Goal: Information Seeking & Learning: Learn about a topic

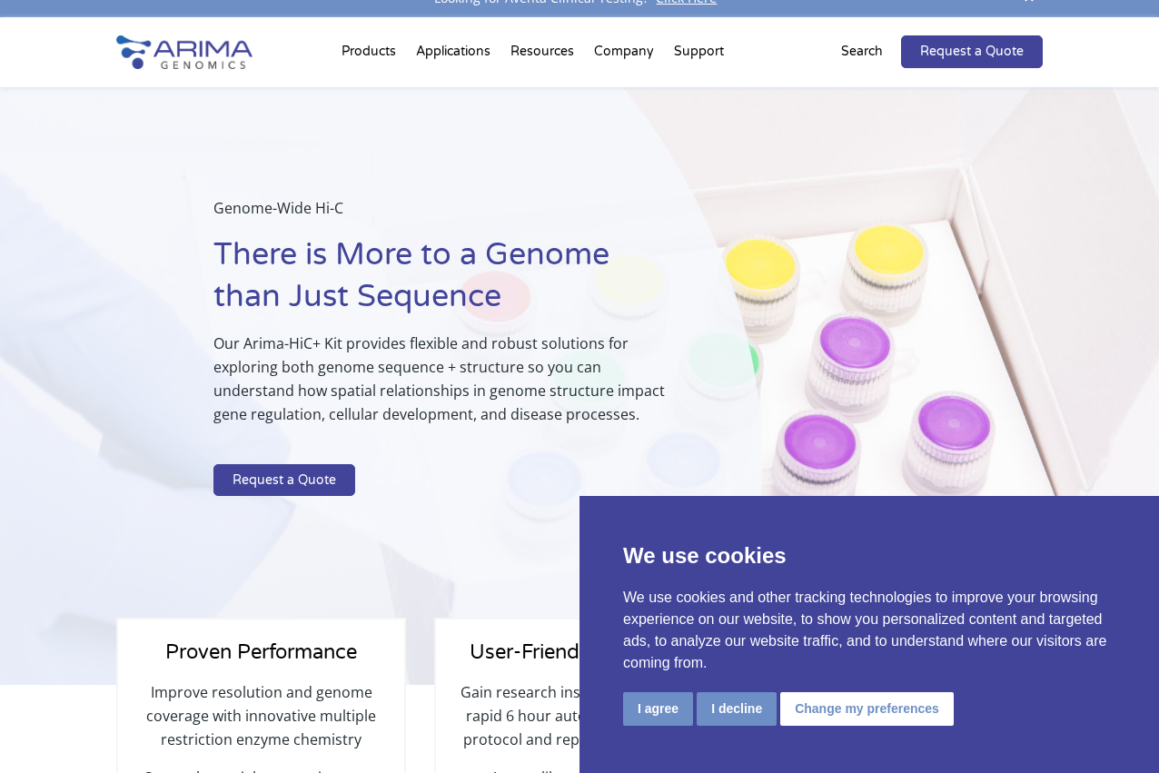
scroll to position [27, 0]
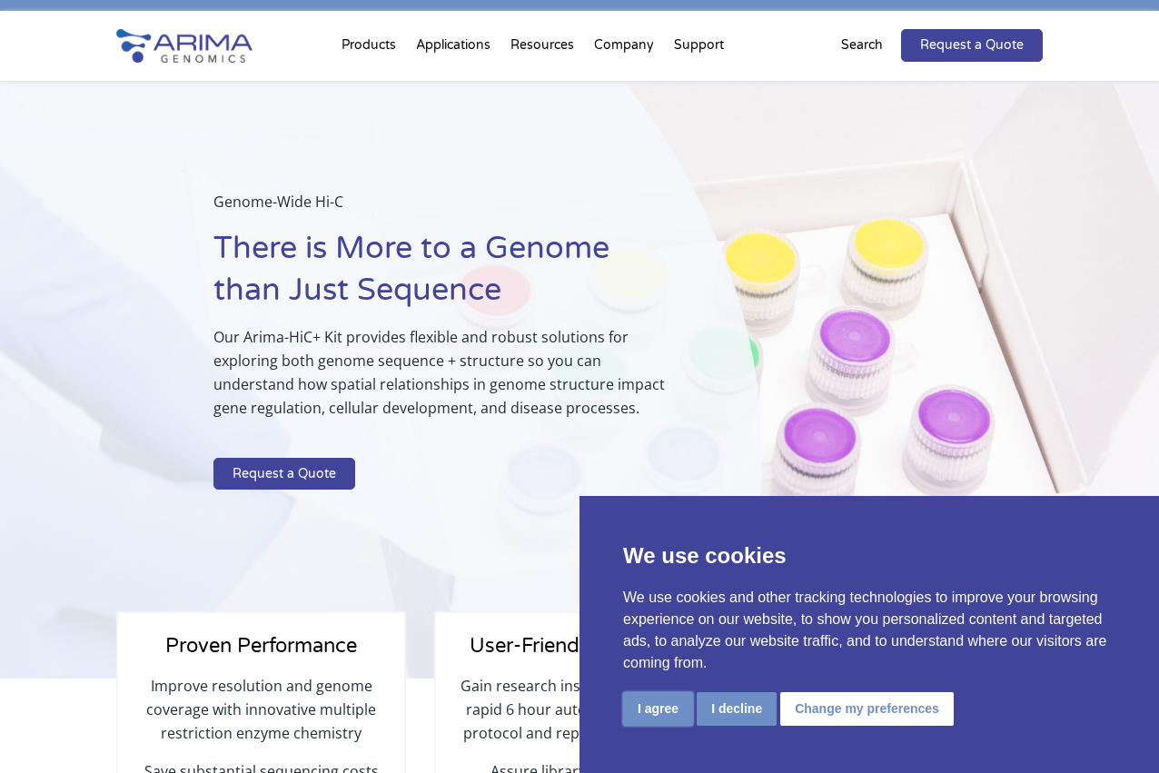
click at [660, 712] on button "I agree" at bounding box center [658, 709] width 70 height 34
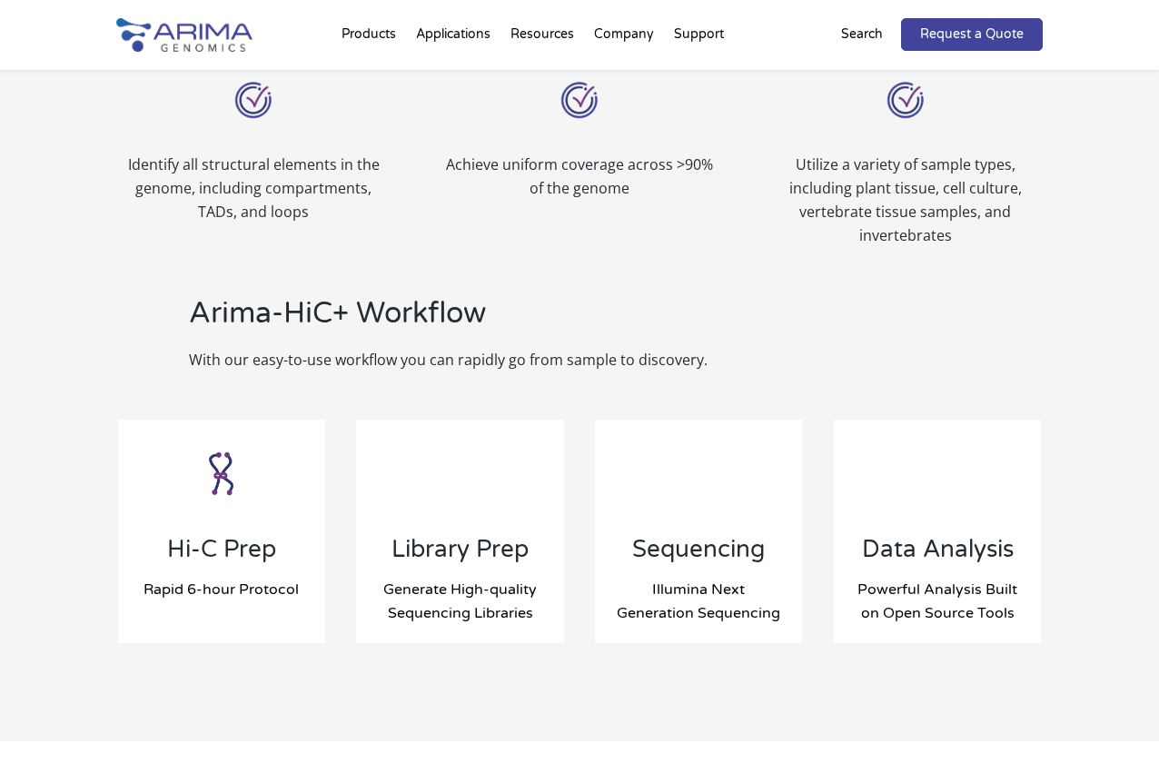
scroll to position [1726, 0]
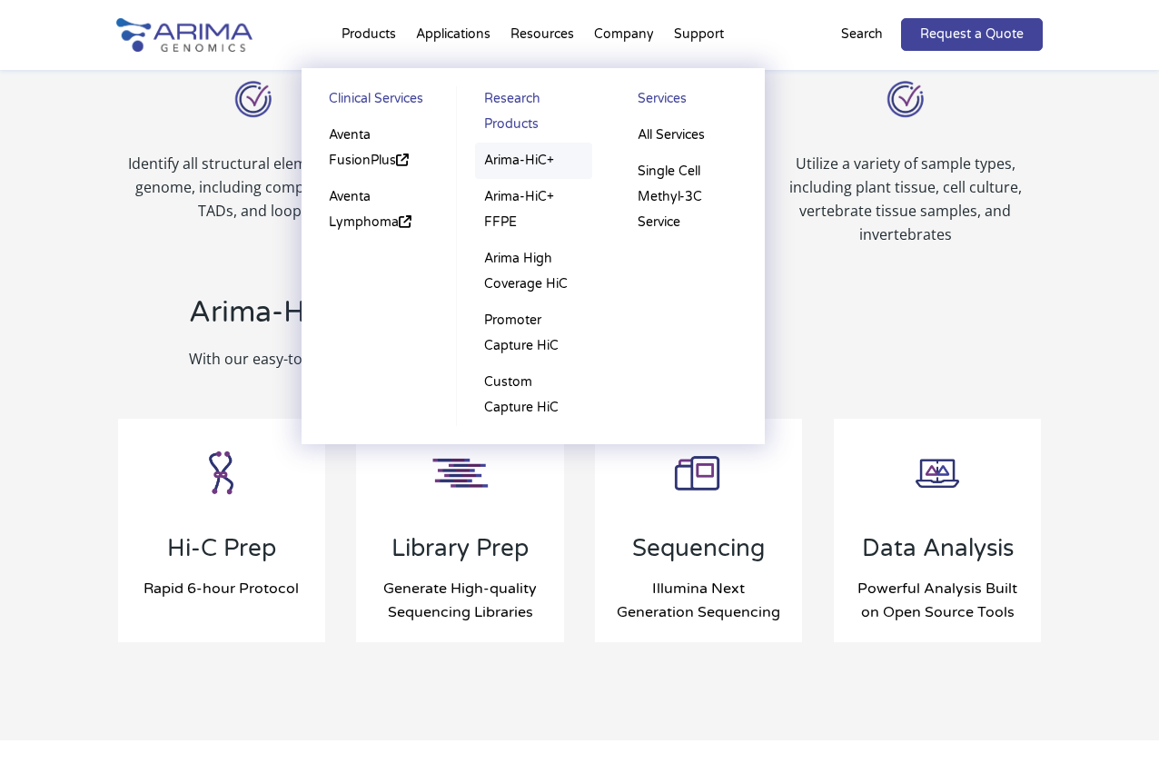
click at [552, 158] on link "Arima-HiC+" at bounding box center [533, 161] width 117 height 36
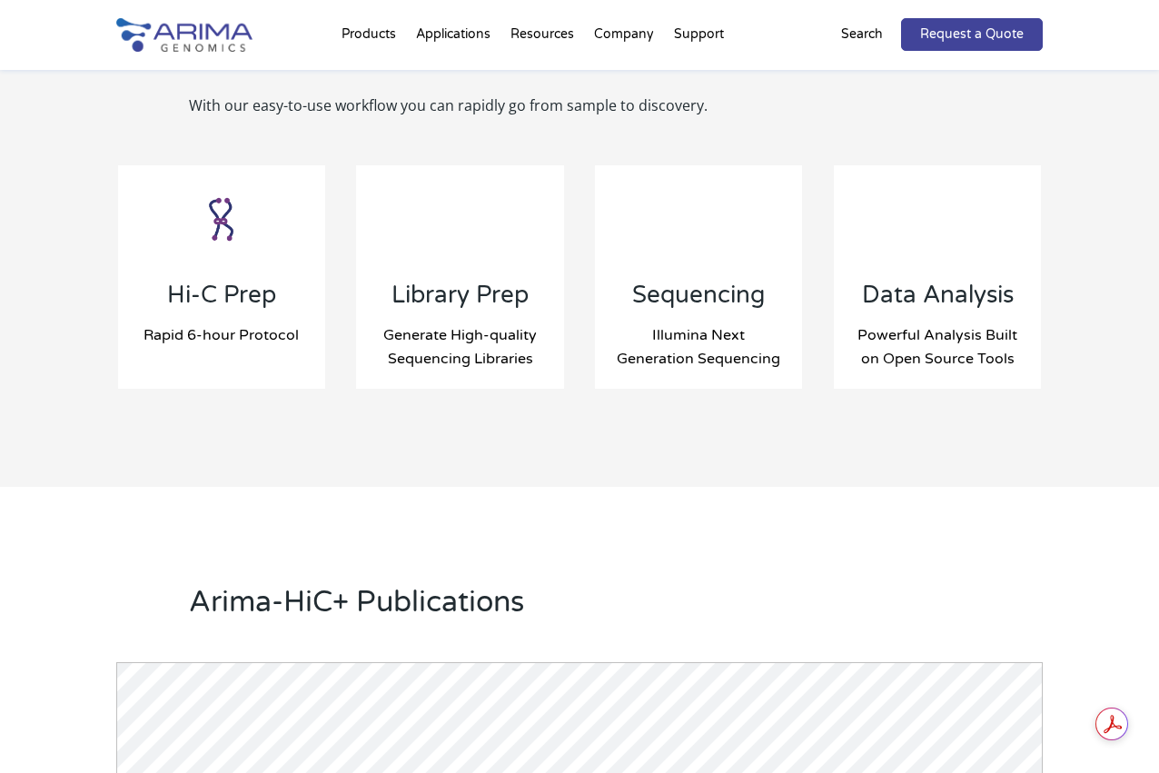
scroll to position [1930, 0]
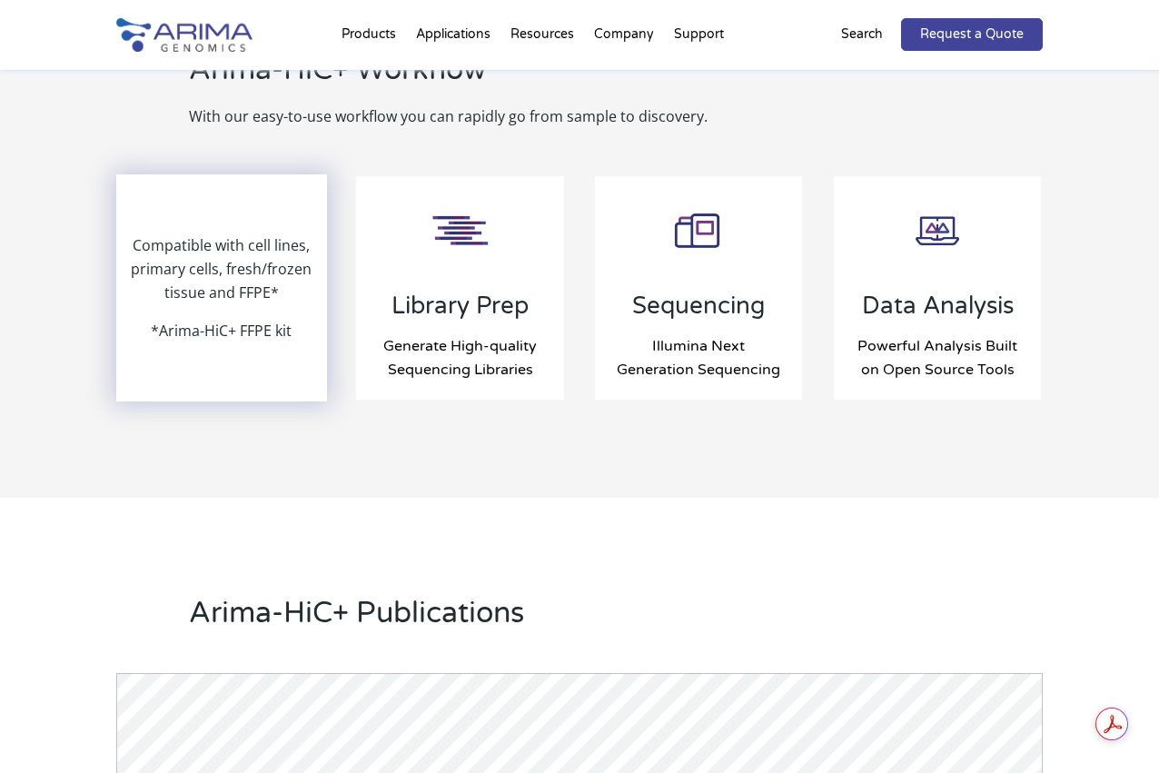
click at [288, 330] on p "*Arima-HiC+ FFPE kit" at bounding box center [221, 331] width 141 height 24
click at [244, 323] on p "*Arima-HiC+ FFPE kit" at bounding box center [221, 331] width 141 height 24
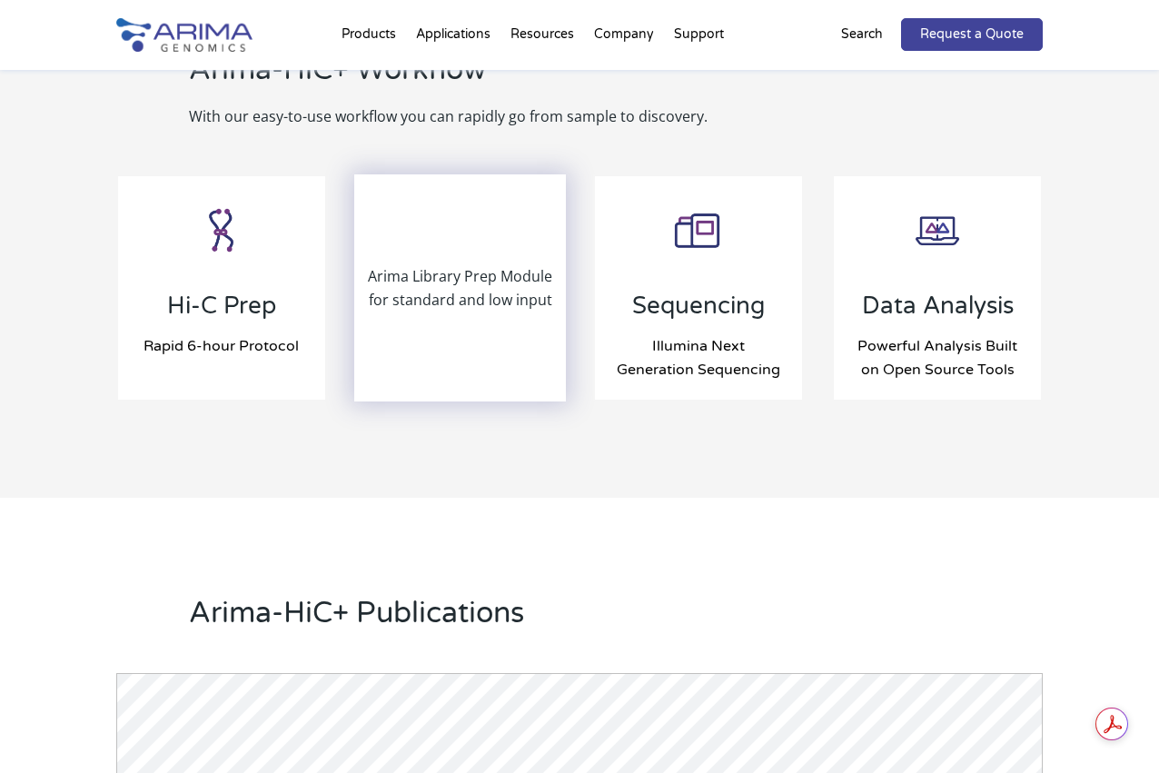
click at [408, 326] on div "Arima Library Prep Module for standard and low input" at bounding box center [459, 288] width 207 height 224
click at [400, 288] on p "Arima Library Prep Module for standard and low input" at bounding box center [459, 287] width 207 height 47
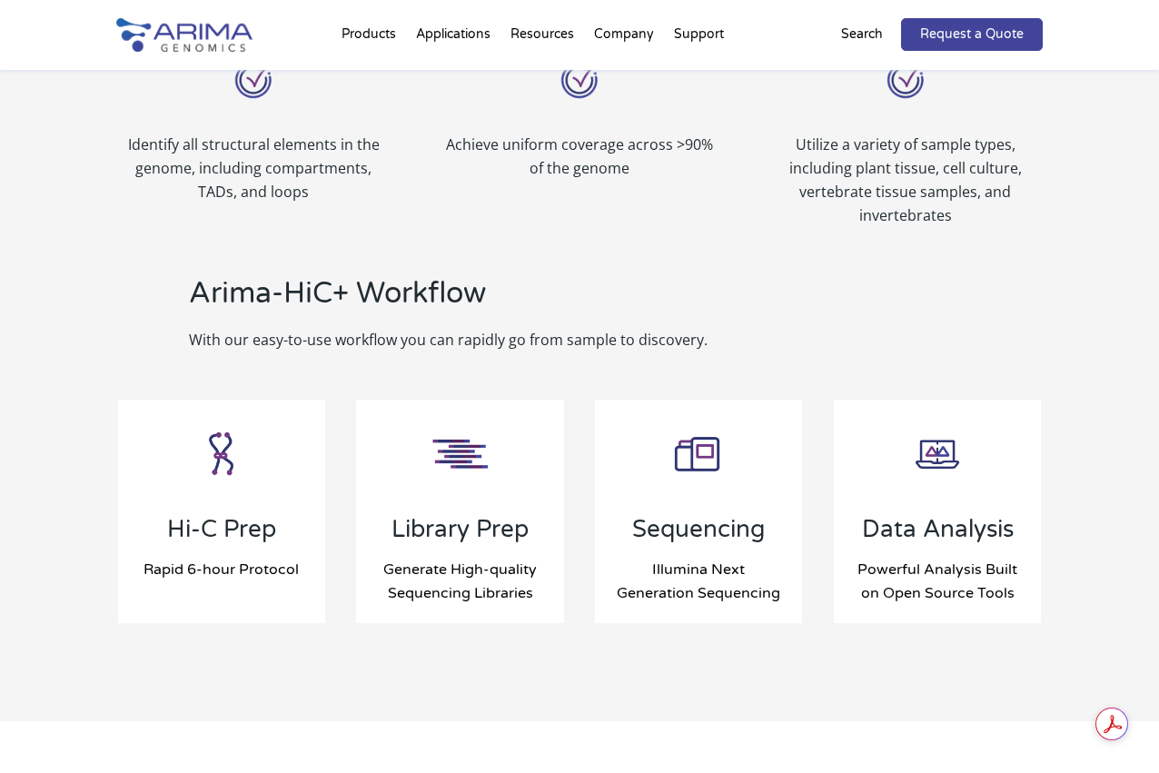
scroll to position [1707, 0]
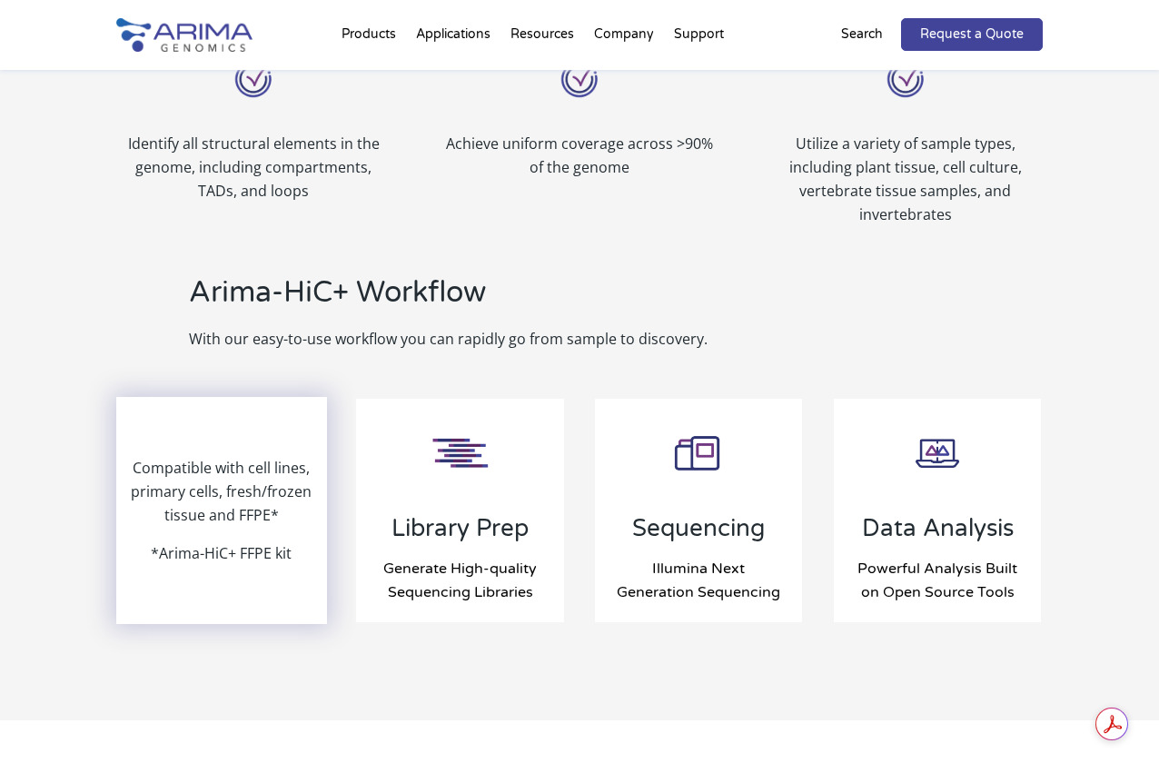
click at [240, 502] on p "Compatible with cell lines, primary cells, fresh/frozen tissue and FFPE*" at bounding box center [221, 498] width 207 height 85
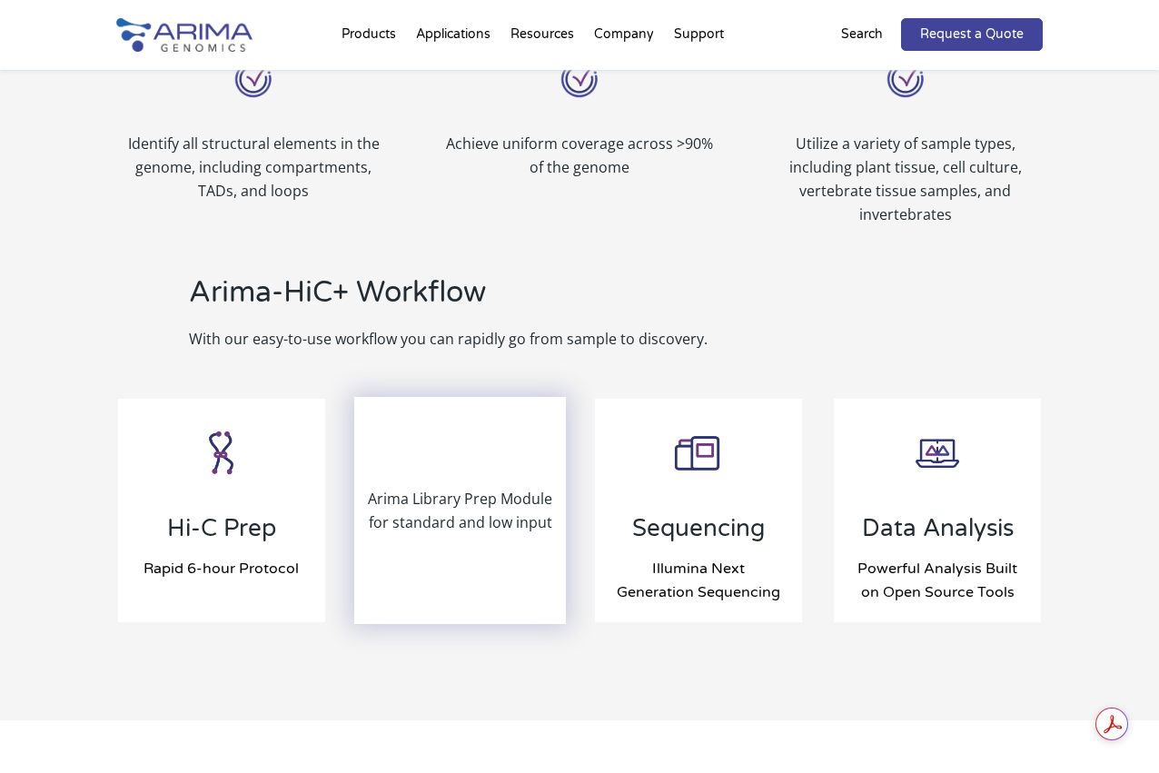
click at [393, 522] on p "Arima Library Prep Module for standard and low input" at bounding box center [459, 510] width 207 height 47
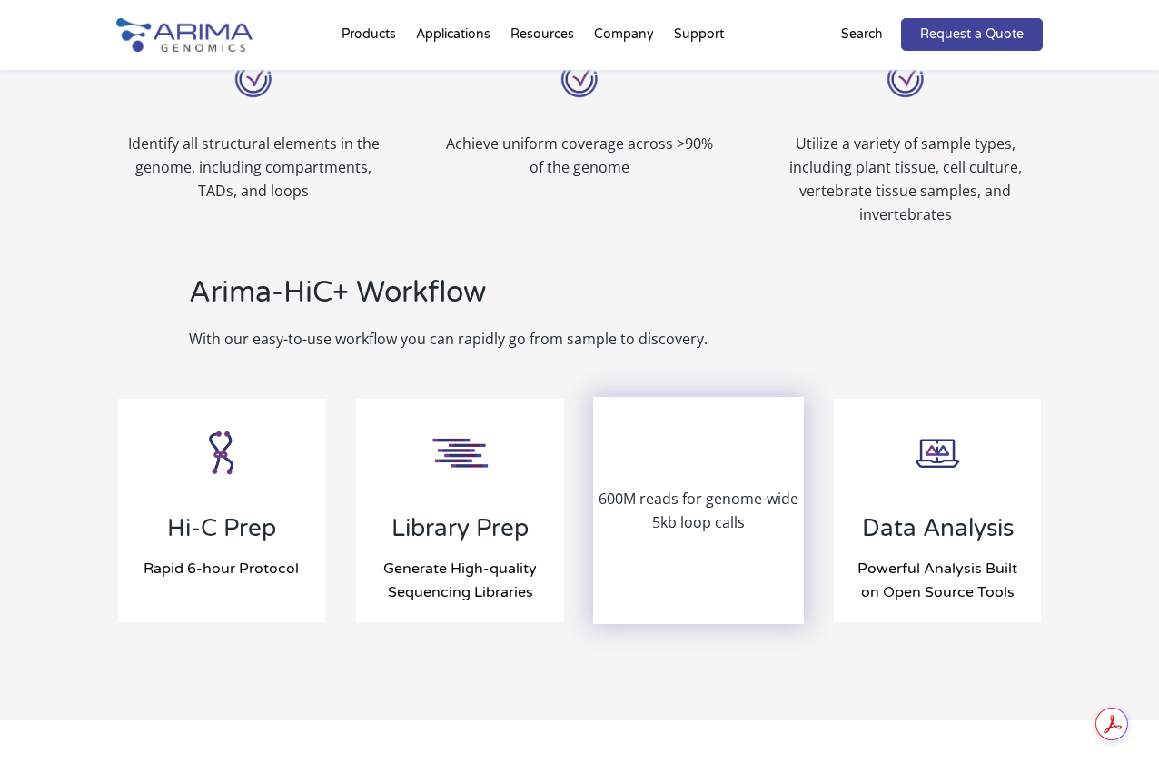
click at [711, 536] on div "600M reads for genome-wide 5kb loop calls" at bounding box center [698, 511] width 207 height 224
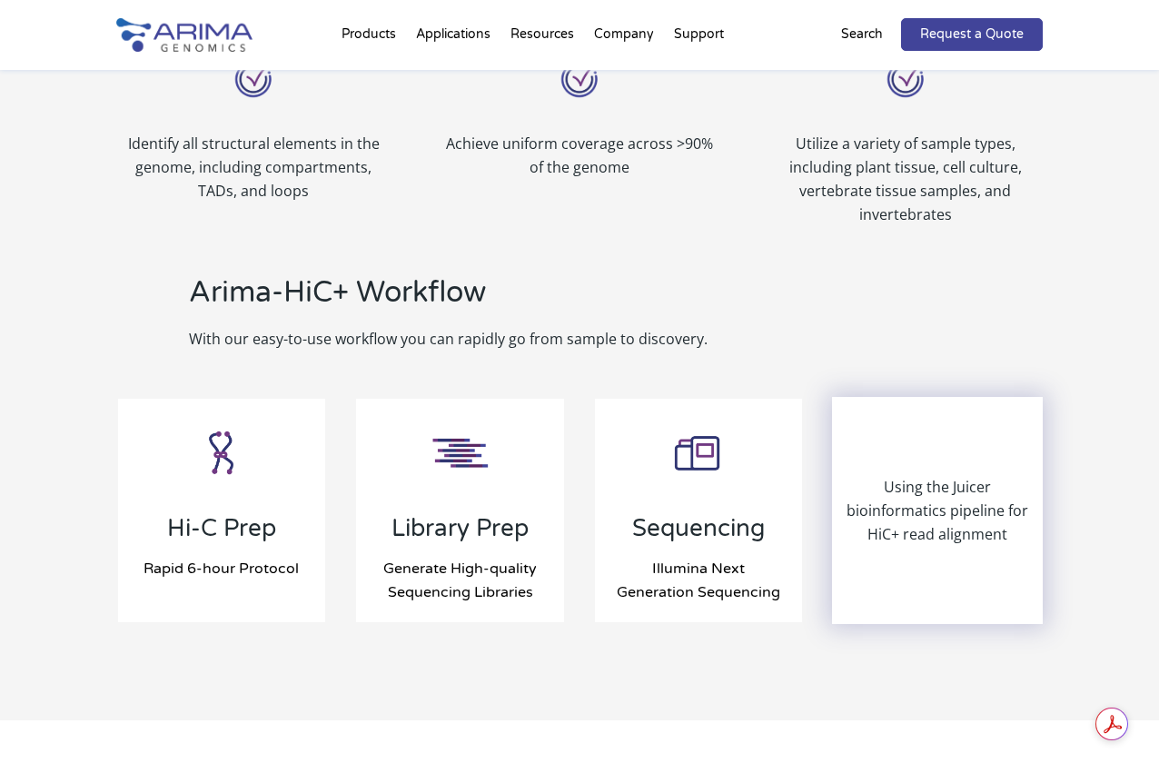
click at [937, 537] on p "Using the Juicer bioinformatics pipeline for HiC+ read alignment" at bounding box center [937, 510] width 207 height 71
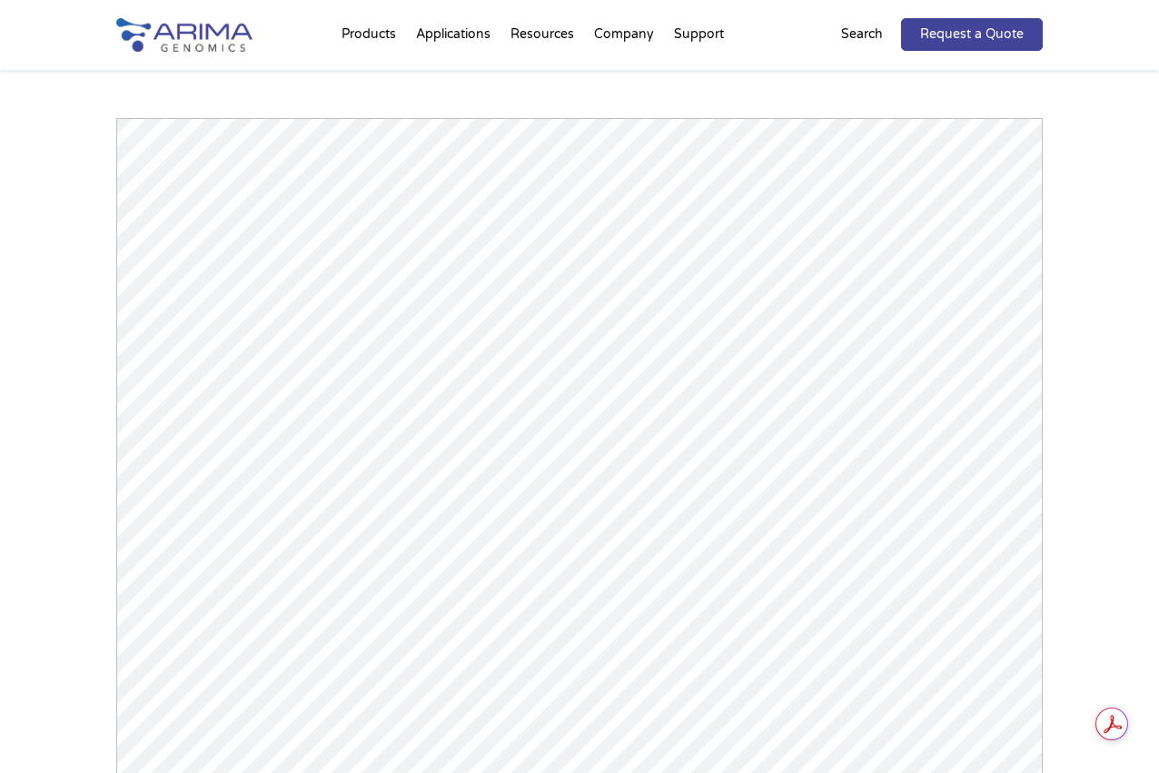
scroll to position [2502, 0]
drag, startPoint x: 1106, startPoint y: 326, endPoint x: 1105, endPoint y: 276, distance: 50.0
click at [1105, 281] on div "Arima-HiC+ Publications Powered by Bioz © 2025 See more details on Bioz" at bounding box center [579, 436] width 1159 height 1021
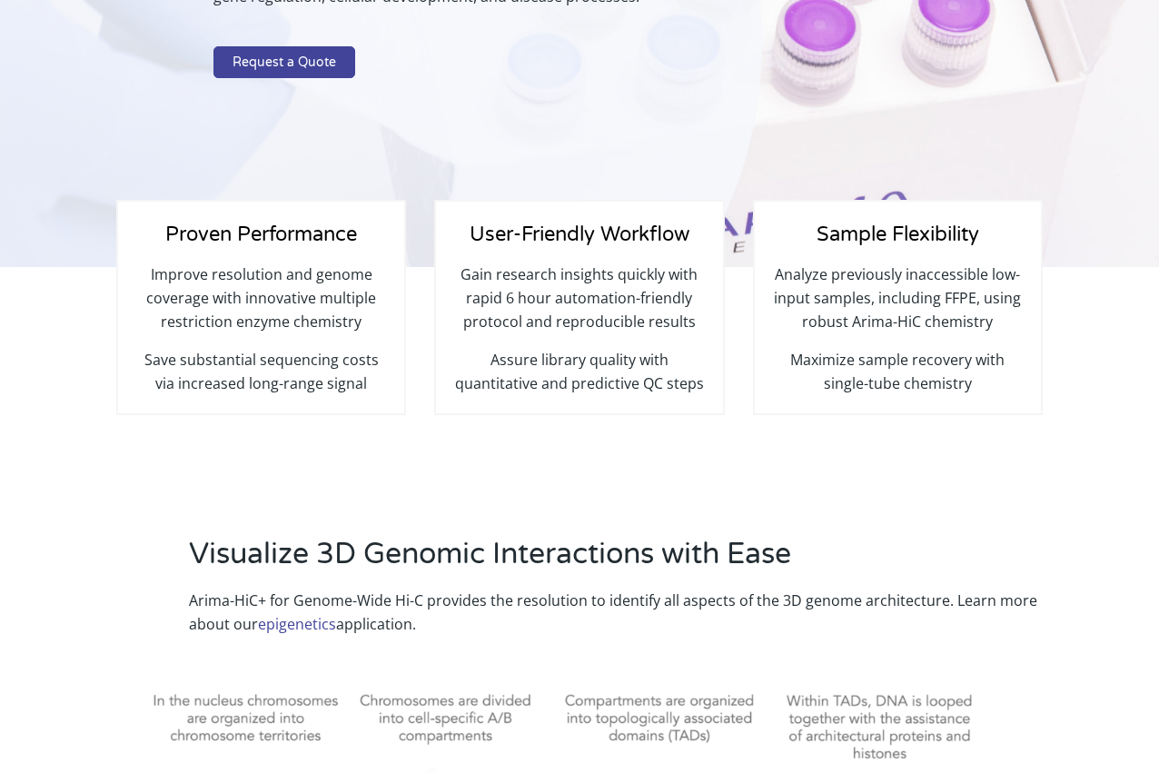
scroll to position [0, 0]
